Goal: Find specific page/section: Find specific page/section

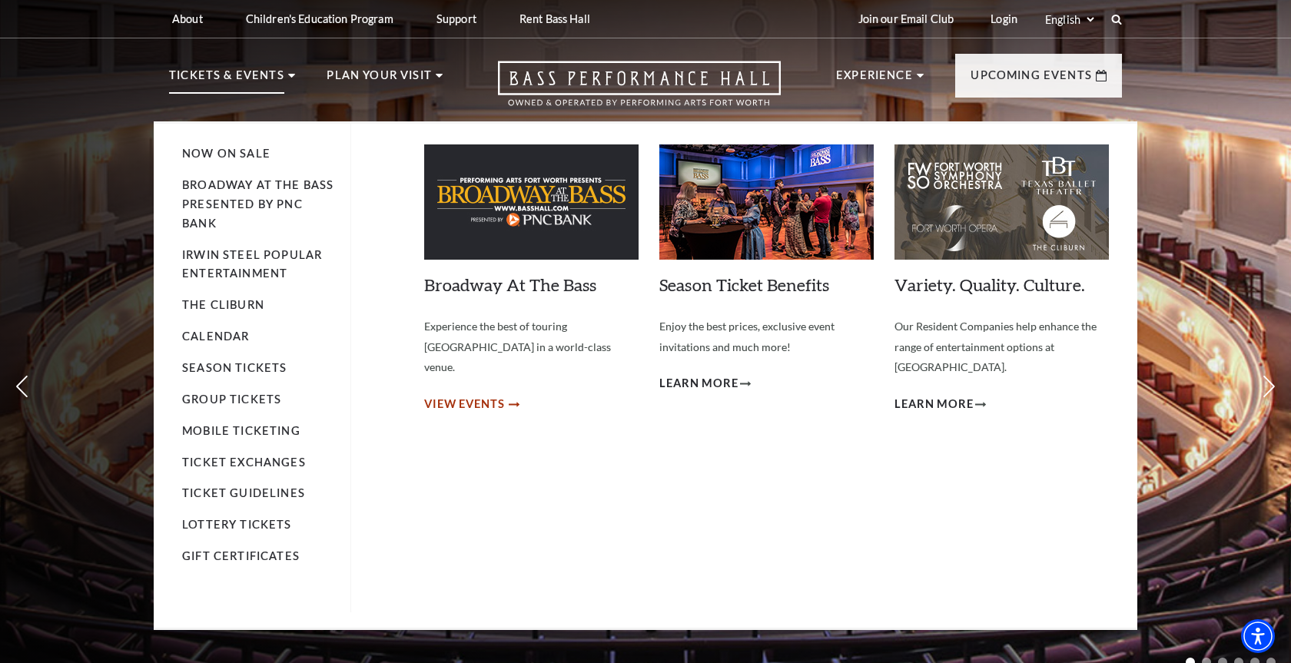
click at [496, 395] on span "View Events" at bounding box center [464, 404] width 81 height 19
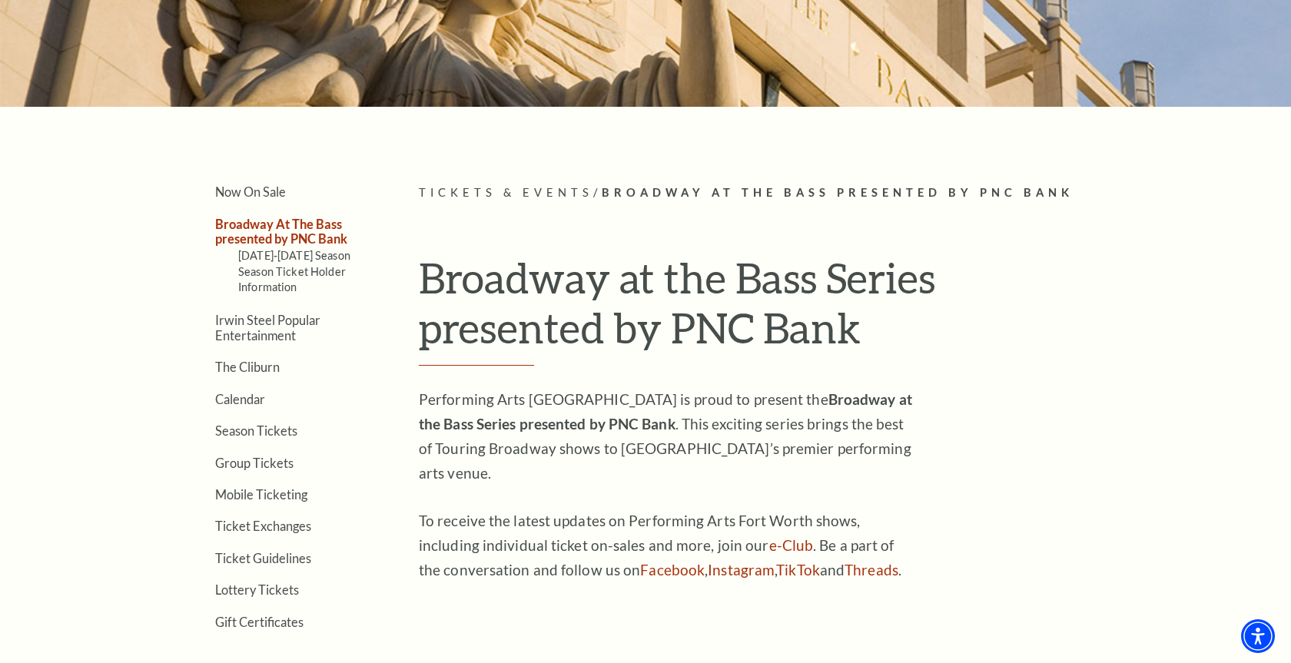
scroll to position [170, 0]
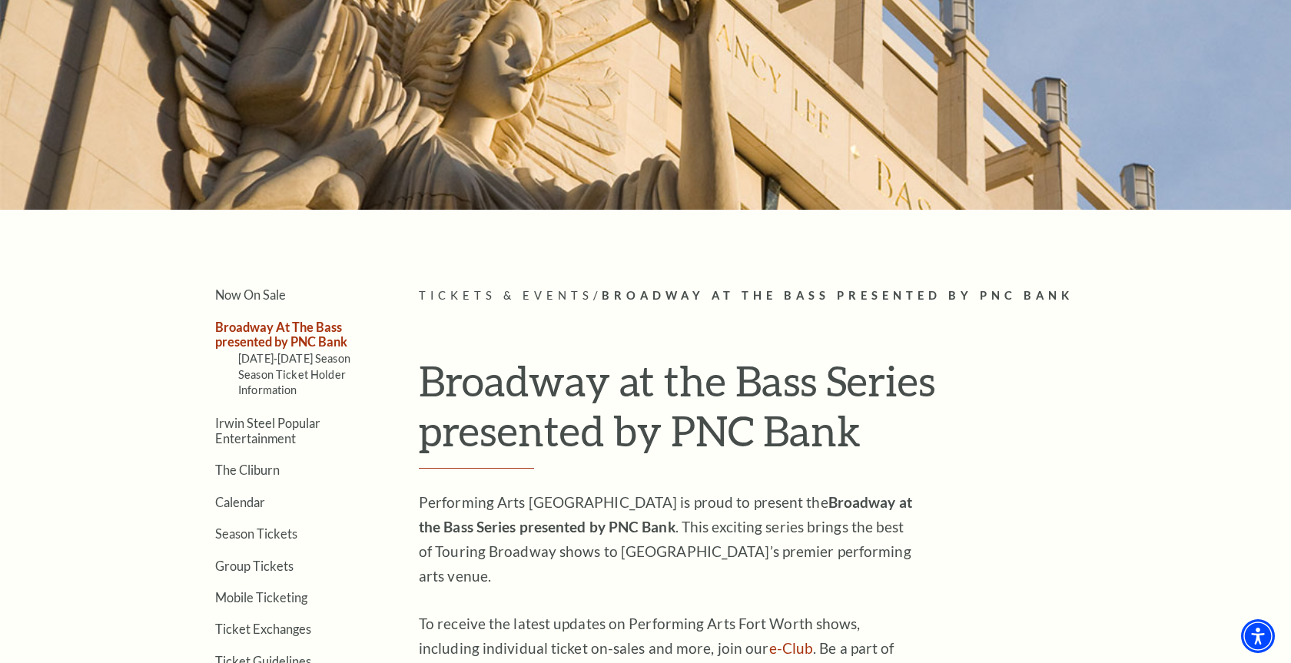
click at [309, 335] on link "Broadway At The Bass presented by PNC Bank" at bounding box center [281, 334] width 132 height 29
